Goal: Transaction & Acquisition: Purchase product/service

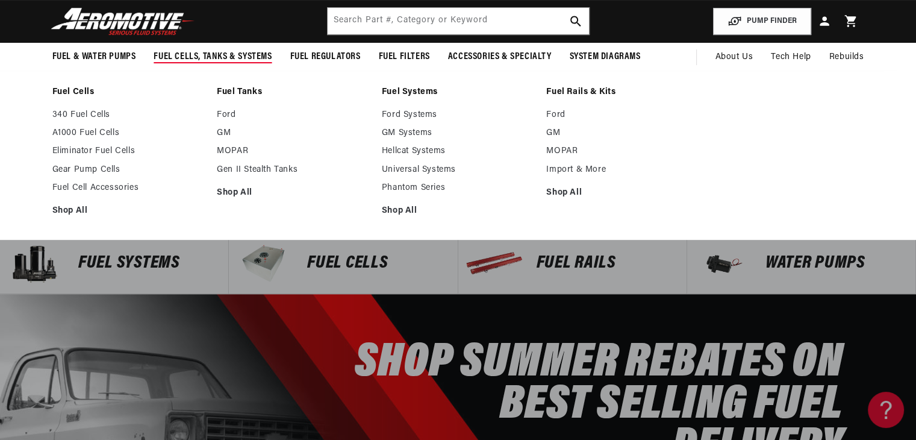
scroll to position [0, 764]
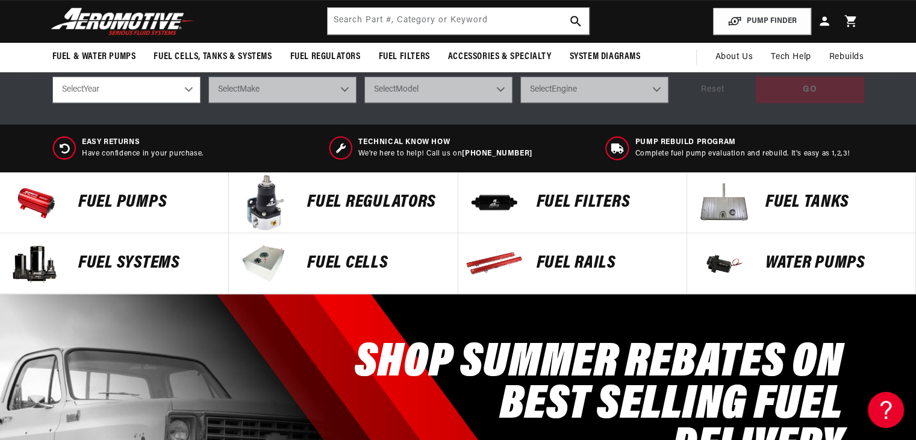
click at [282, 343] on div "SHOP SUMMER REBATES ON BEST SELLING FUEL DELIVERY Shop Now" at bounding box center [458, 420] width 812 height 253
click at [156, 99] on select "Select Year 2023 2022 2021 2020 2019 2018 2017 2016 2015 2014 2013 2012 2011 20…" at bounding box center [126, 89] width 148 height 26
select select "2001"
click at [52, 76] on select "Select Year 2023 2022 2021 2020 2019 2018 2017 2016 2015 2014 2013 2012 2011 20…" at bounding box center [126, 89] width 148 height 26
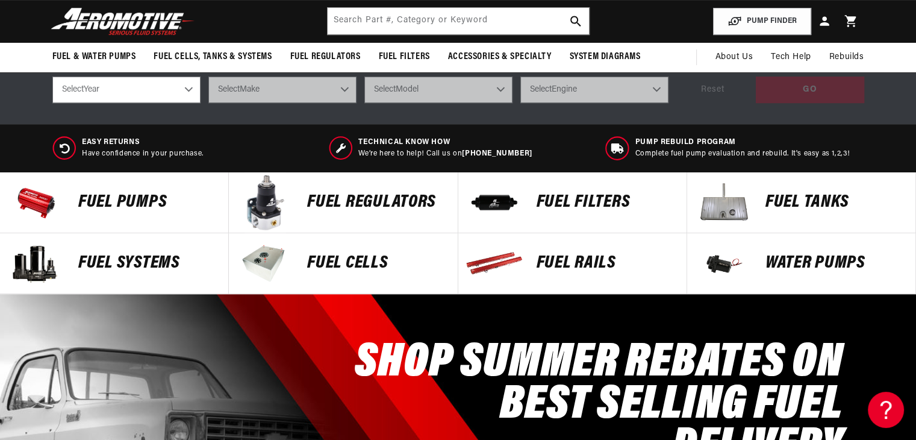
select select "2001"
click at [260, 87] on select "Select Make Acura Chevrolet Ford GMC Honda Hyundai Jeep Lincoln Mazda Nissan Po…" at bounding box center [282, 89] width 148 height 26
select select "Chevrolet"
click at [208, 76] on select "Select Make Acura Chevrolet Ford GMC Honda Hyundai Jeep Lincoln Mazda Nissan Po…" at bounding box center [282, 89] width 148 height 26
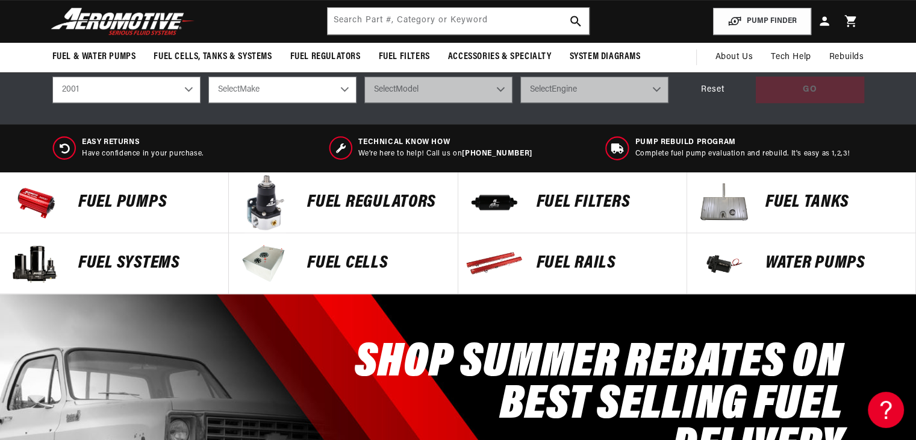
select select "Chevrolet"
click at [464, 90] on select "Select Model Camaro Corvette Silverado 1500 Silverado 2500 Silverado 2500 HD Si…" at bounding box center [438, 89] width 148 height 26
select select "Camaro"
click at [364, 76] on select "Select Model Camaro Corvette Silverado 1500 Silverado 2500 Silverado 2500 HD Si…" at bounding box center [438, 89] width 148 height 26
select select "Camaro"
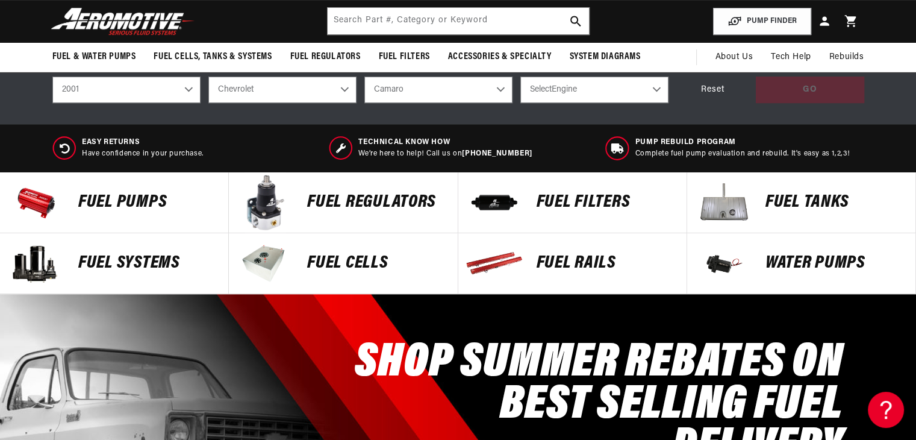
click at [564, 92] on select "Select Engine 3.8L 5.7L" at bounding box center [594, 89] width 148 height 26
select select "5.7L"
click at [520, 76] on select "Select Engine 3.8L 5.7L" at bounding box center [594, 89] width 148 height 26
select select "5.7L"
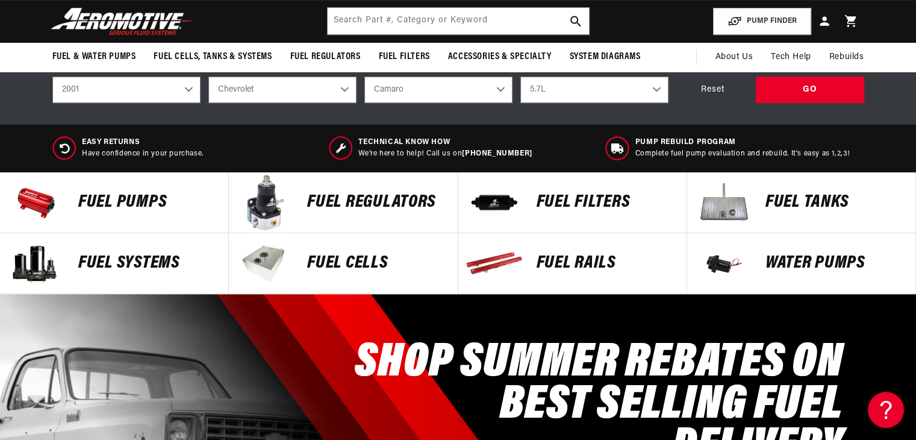
scroll to position [0, 764]
click at [137, 193] on p "Fuel Pumps" at bounding box center [147, 202] width 138 height 18
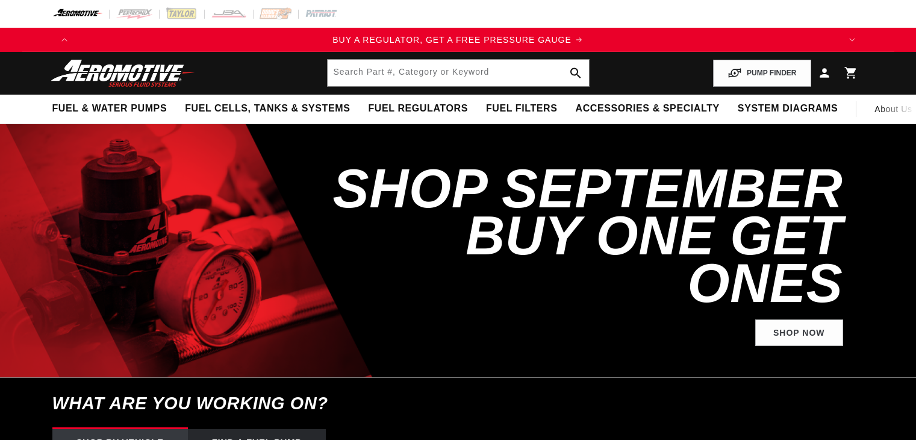
select select "2001"
select select "Chevrolet"
select select "5.7L"
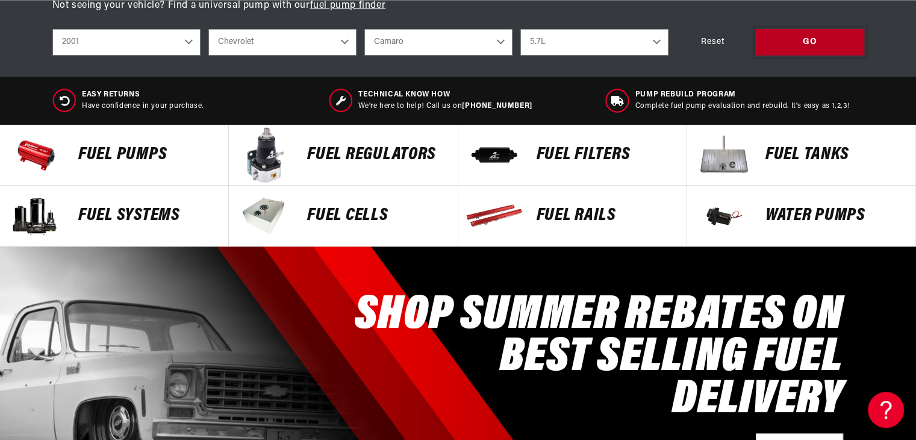
click at [797, 34] on div "GO" at bounding box center [810, 42] width 108 height 27
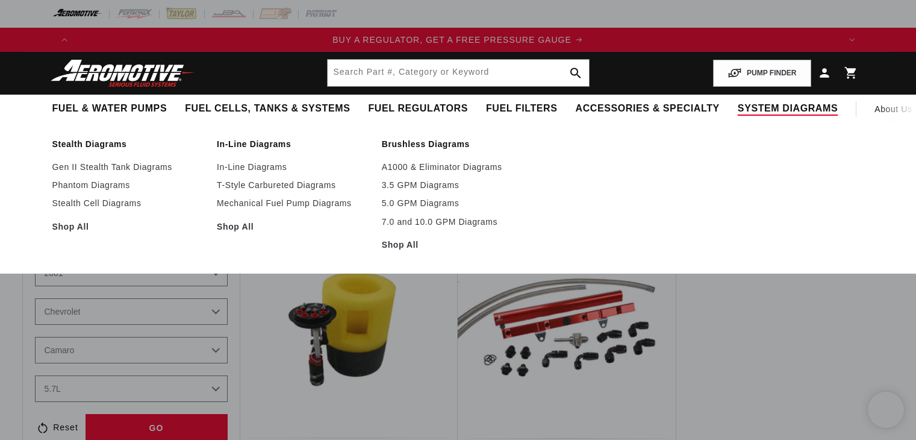
select select "2001"
select select "Chevrolet"
select select "5.7L"
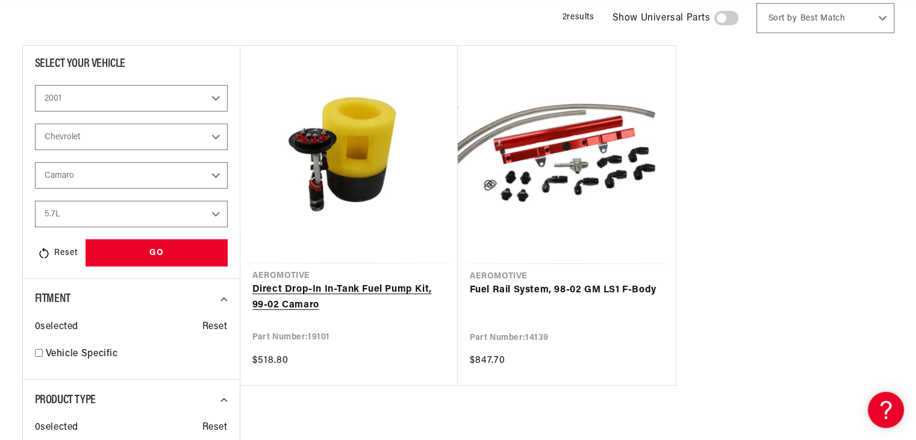
scroll to position [181, 0]
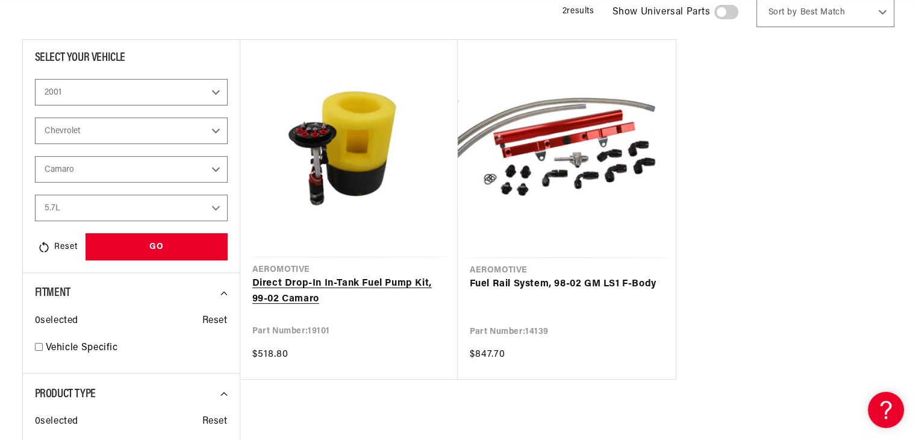
click at [356, 278] on link "Direct Drop-In In-Tank Fuel Pump Kit, 99-02 Camaro" at bounding box center [348, 291] width 193 height 31
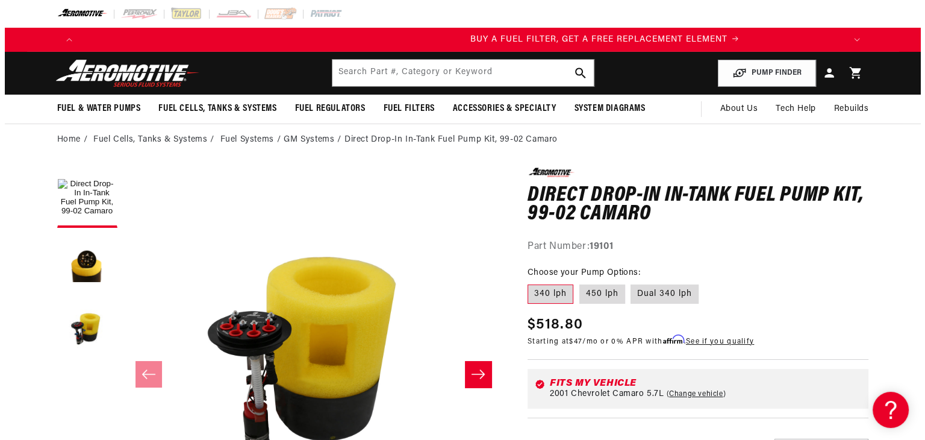
scroll to position [0, 764]
